Goal: Check status: Check status

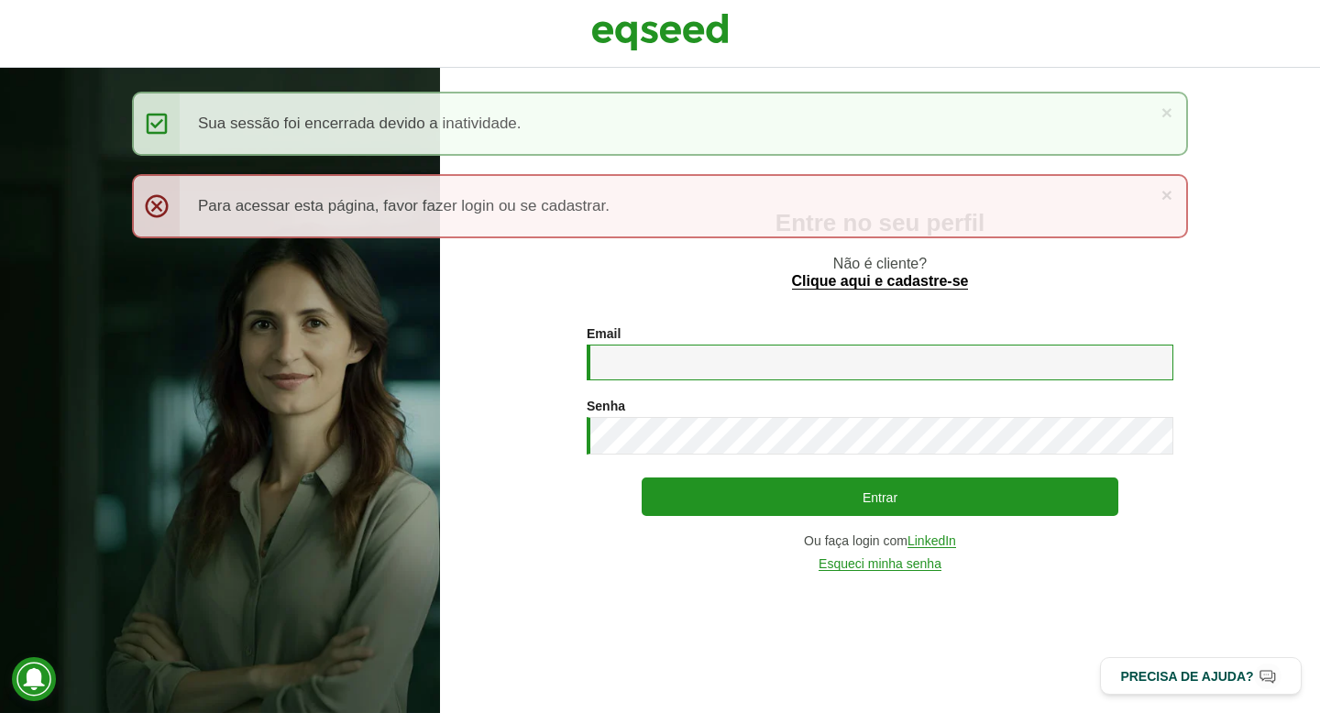
click at [798, 354] on input "Email *" at bounding box center [880, 363] width 587 height 36
type input "**********"
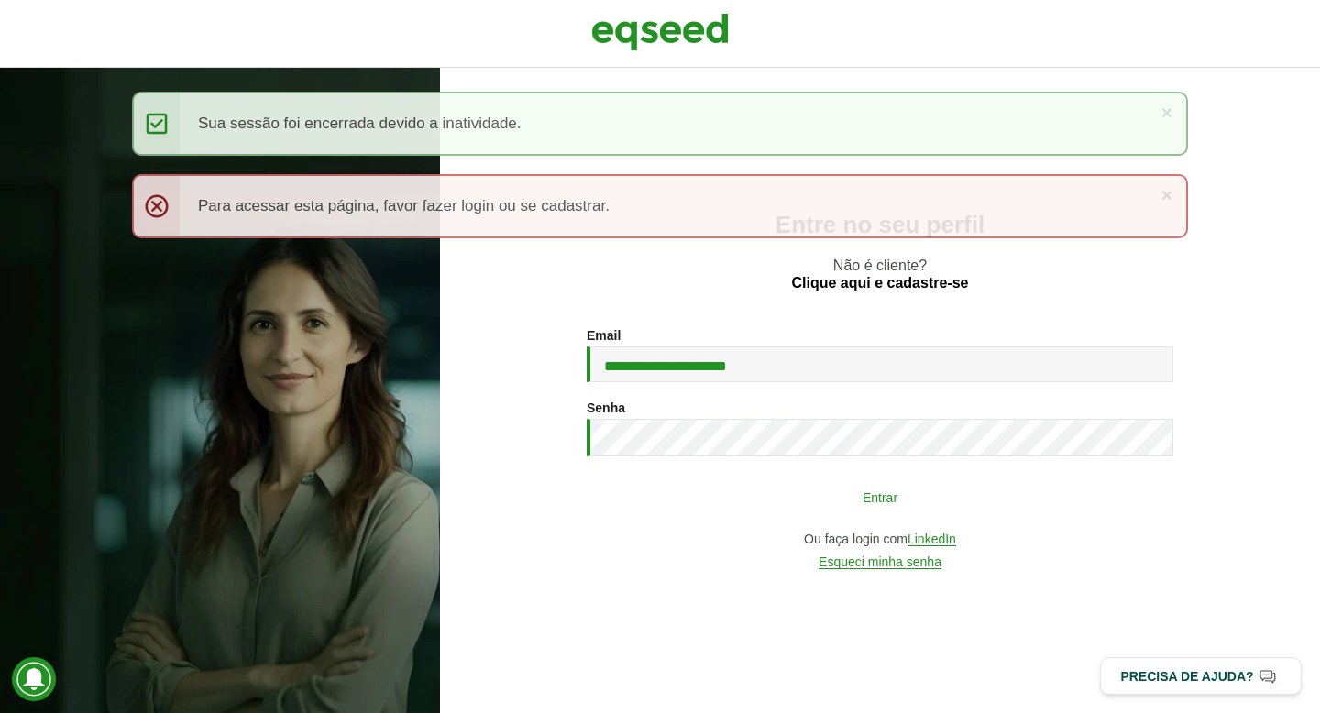
click at [874, 510] on button "Entrar" at bounding box center [880, 497] width 477 height 35
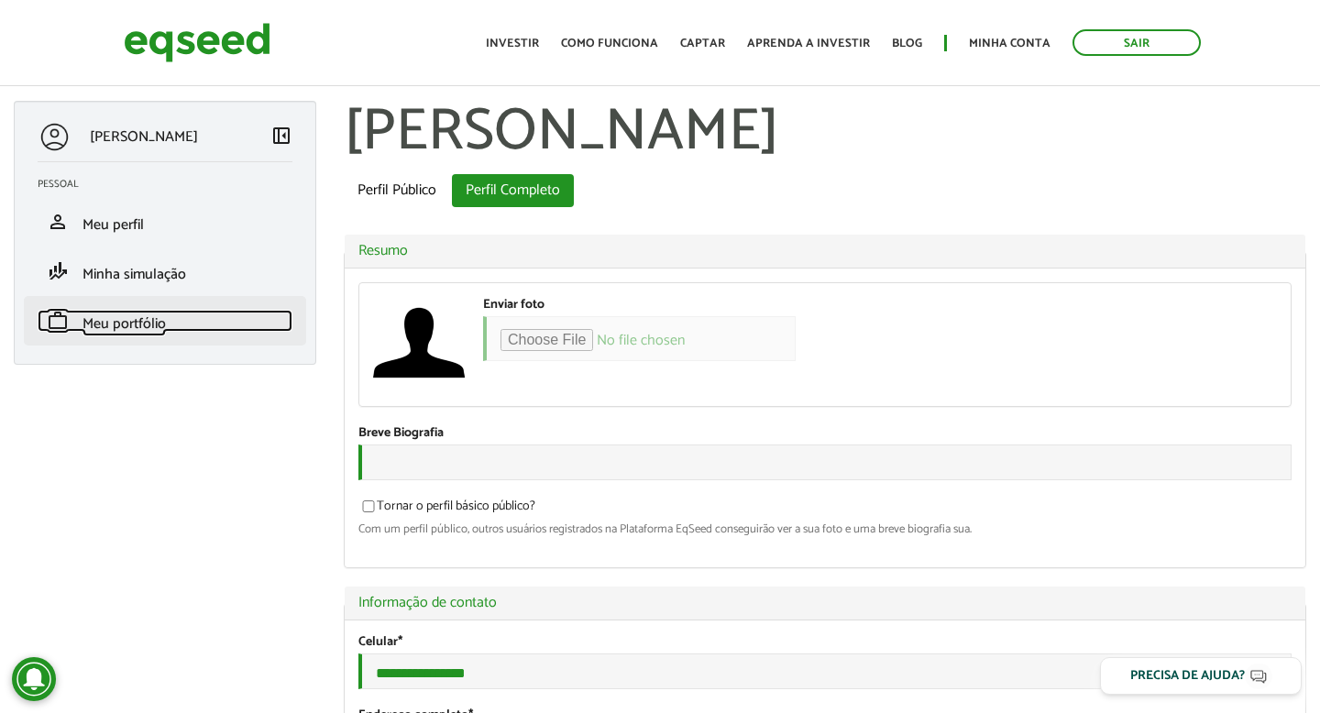
click at [133, 320] on span "Meu portfólio" at bounding box center [124, 324] width 83 height 25
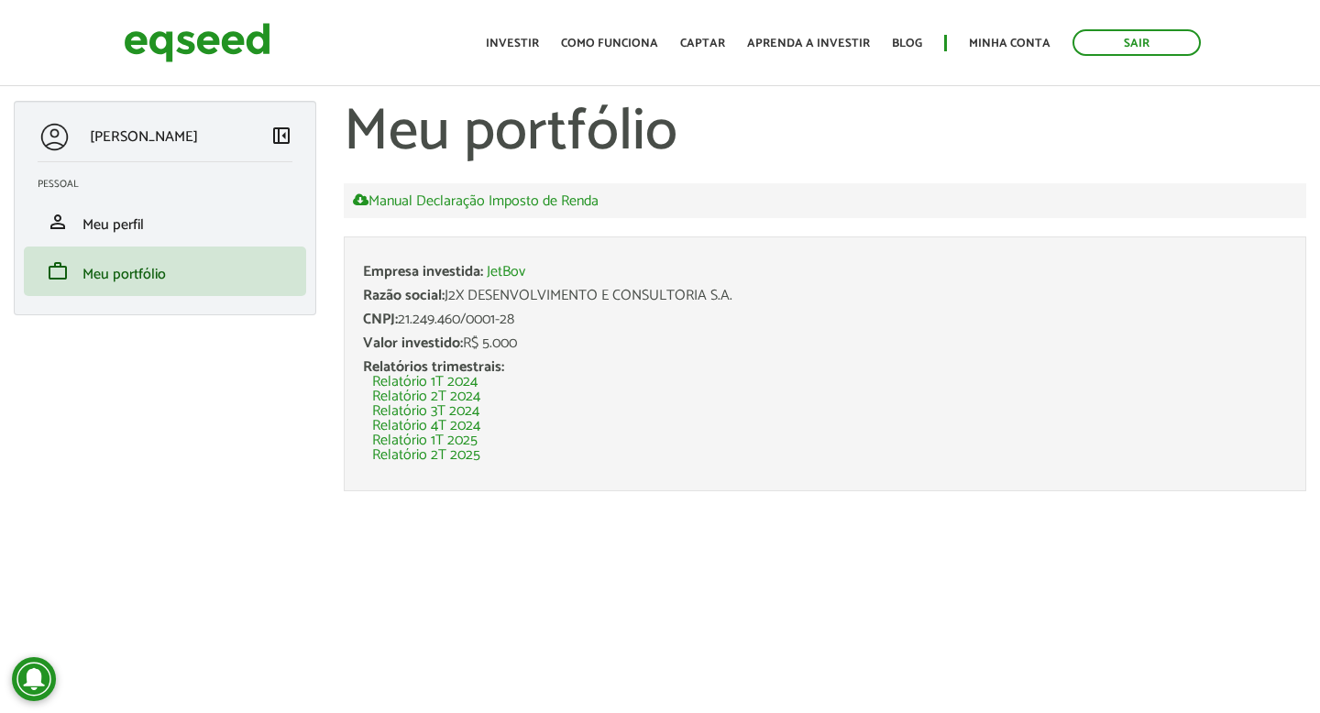
click at [165, 442] on div "[PERSON_NAME] left_panel_close [GEOGRAPHIC_DATA] person Meu perfil finance_mode…" at bounding box center [660, 310] width 1320 height 418
click at [463, 381] on link "Relatório 1T 2024" at bounding box center [424, 382] width 105 height 15
click at [383, 49] on div "Sair Toggle navigation Toggle navigation Início Investir Como funciona Captar A…" at bounding box center [660, 42] width 1100 height 49
